Goal: Task Accomplishment & Management: Manage account settings

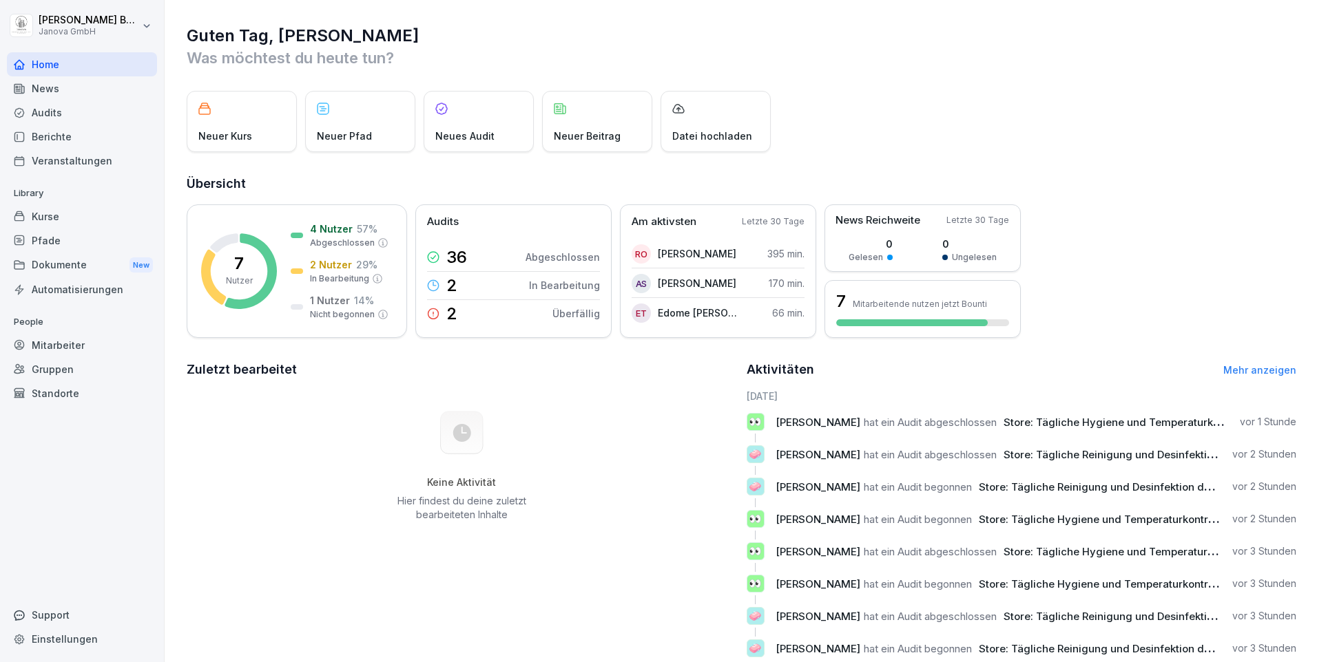
click at [52, 255] on div "Dokumente New" at bounding box center [82, 265] width 150 height 25
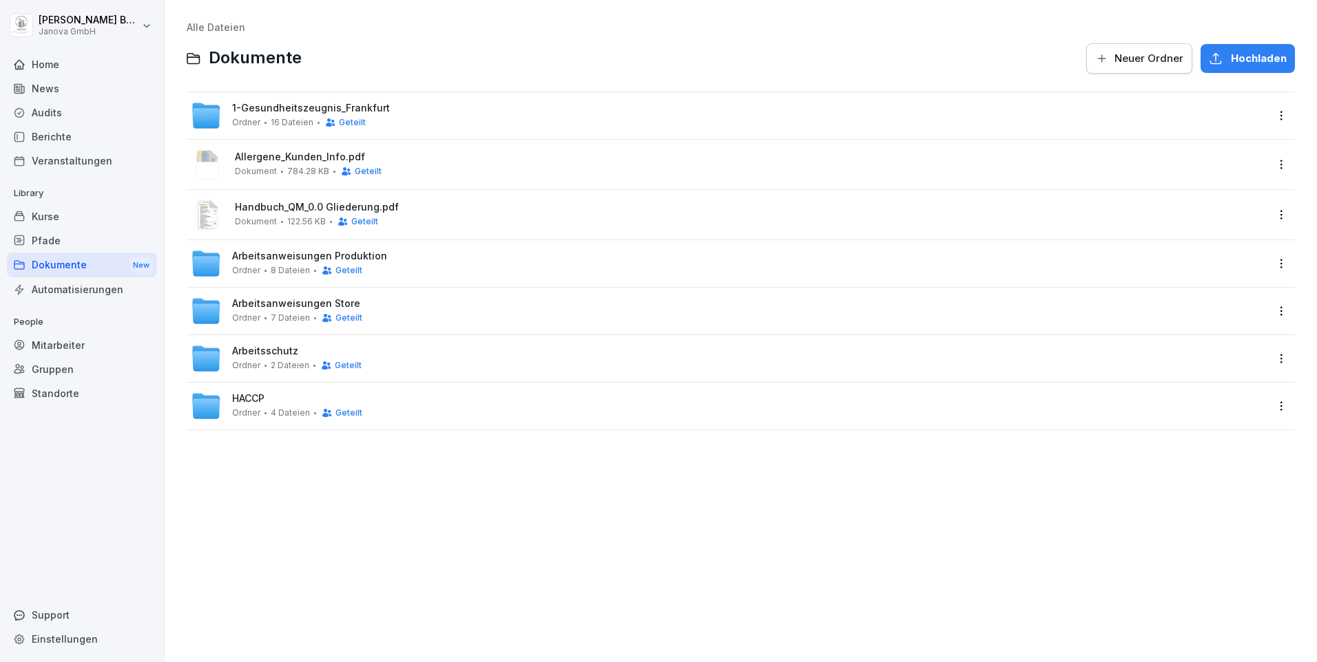
click at [327, 105] on span "1-Gesundheitszeugnis_Frankfurt" at bounding box center [311, 109] width 158 height 12
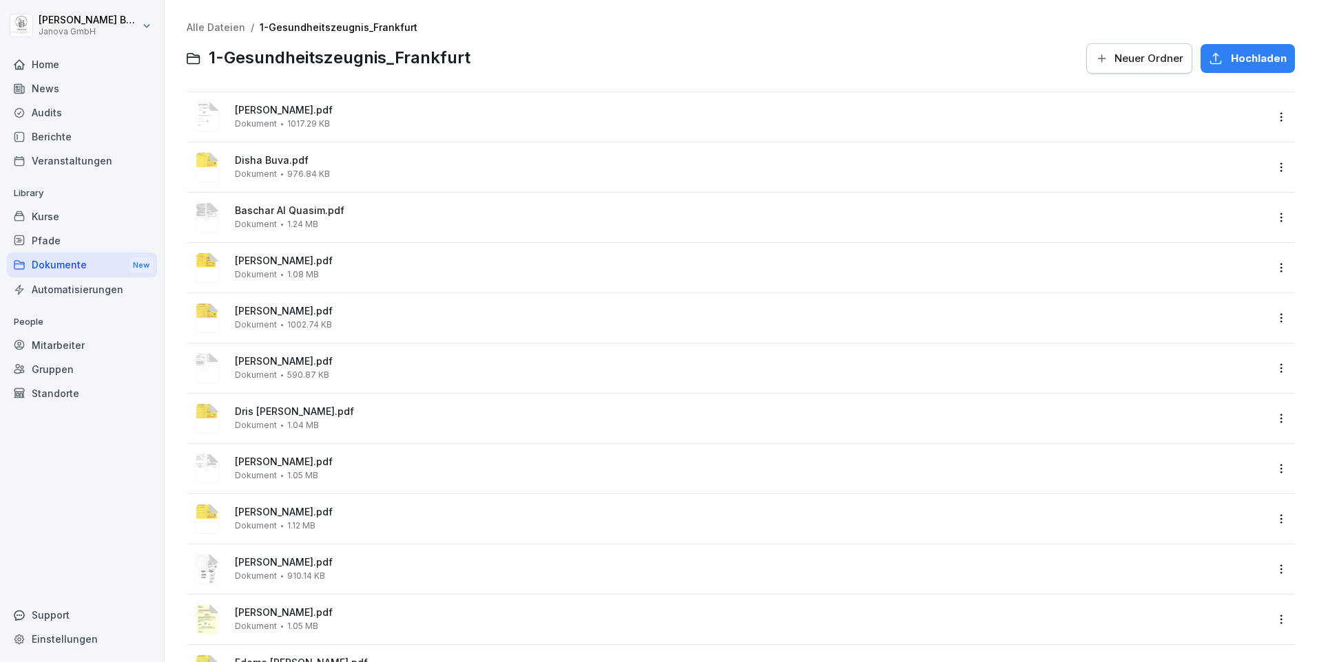
click at [1230, 57] on span "Hochladen" at bounding box center [1258, 58] width 56 height 15
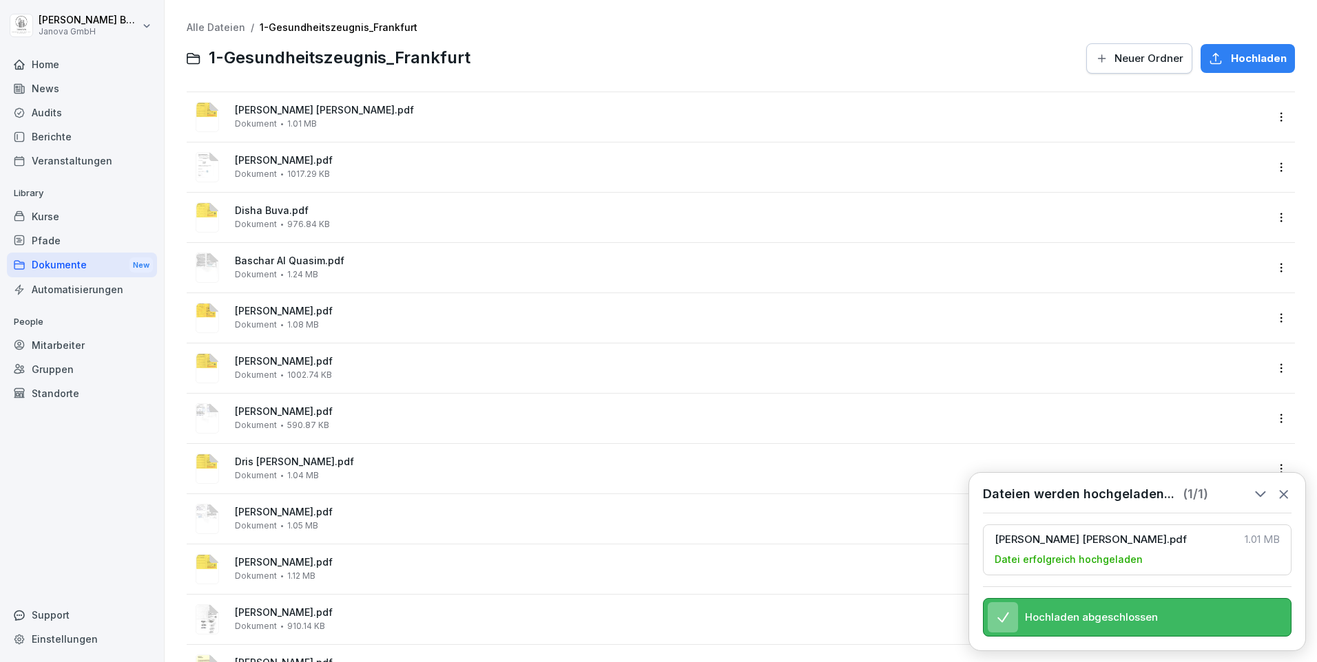
click at [277, 112] on span "[PERSON_NAME] [PERSON_NAME].pdf" at bounding box center [750, 111] width 1031 height 12
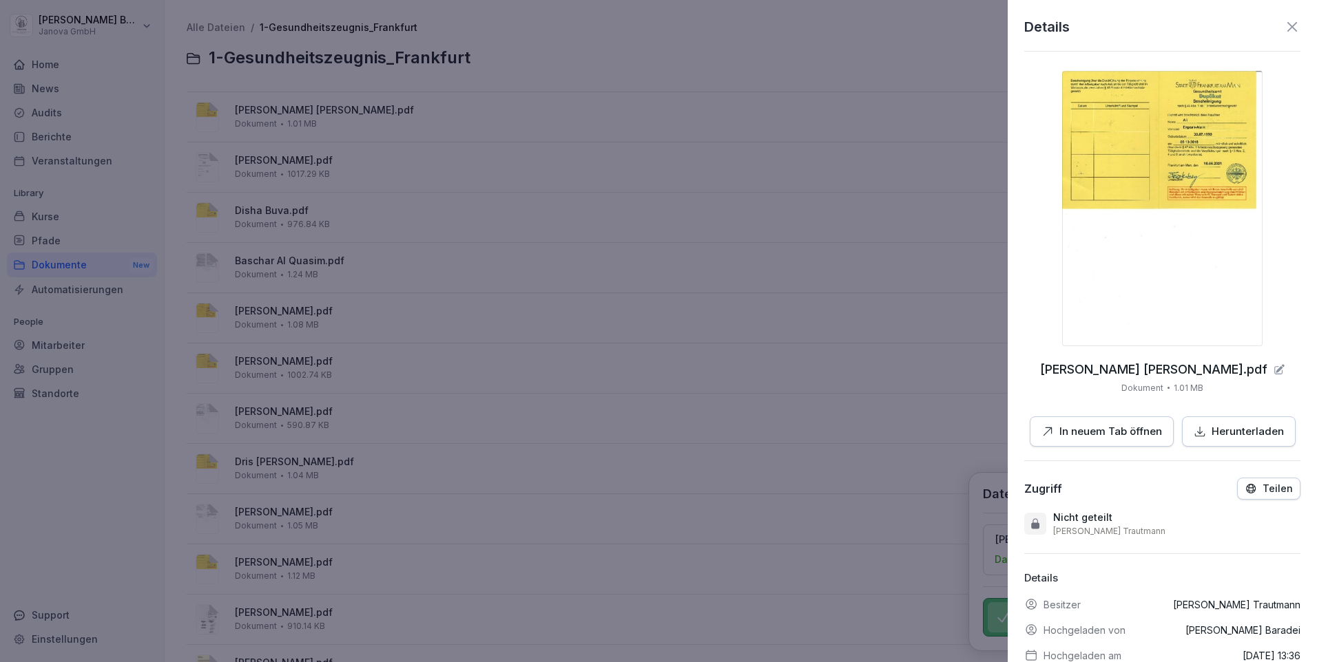
drag, startPoint x: 1018, startPoint y: 243, endPoint x: 930, endPoint y: 244, distance: 88.1
click at [1011, 242] on div "Details [PERSON_NAME].pdf Dokument 1.01 MB In neuem Tab öffnen Herunterladen Zu…" at bounding box center [1161, 331] width 309 height 662
click at [888, 244] on div at bounding box center [658, 331] width 1317 height 662
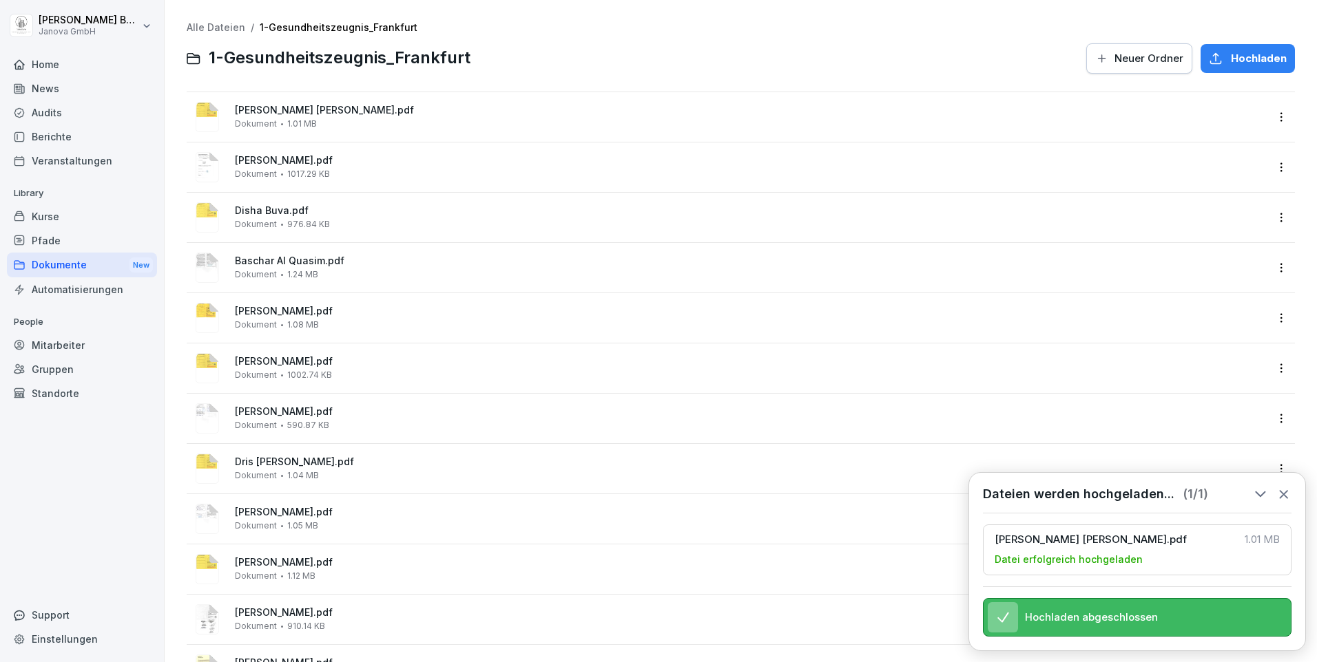
click at [1213, 57] on icon "button" at bounding box center [1215, 59] width 14 height 14
